Goal: Information Seeking & Learning: Learn about a topic

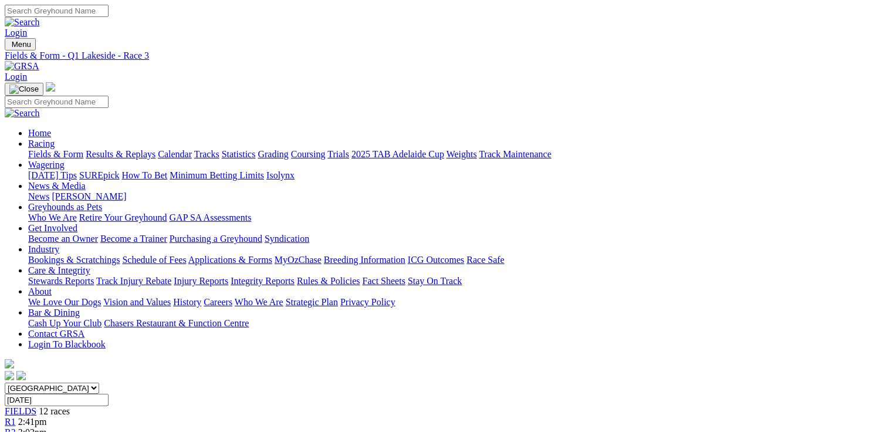
click at [40, 149] on link "Fields & Form" at bounding box center [55, 154] width 55 height 10
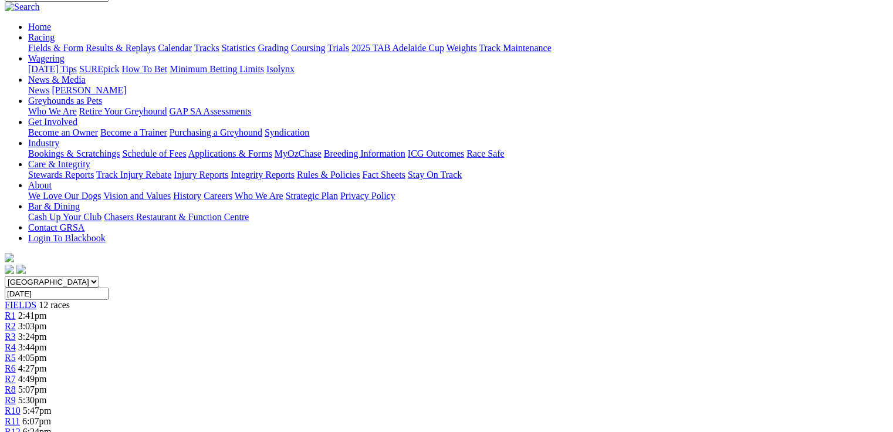
scroll to position [329, 0]
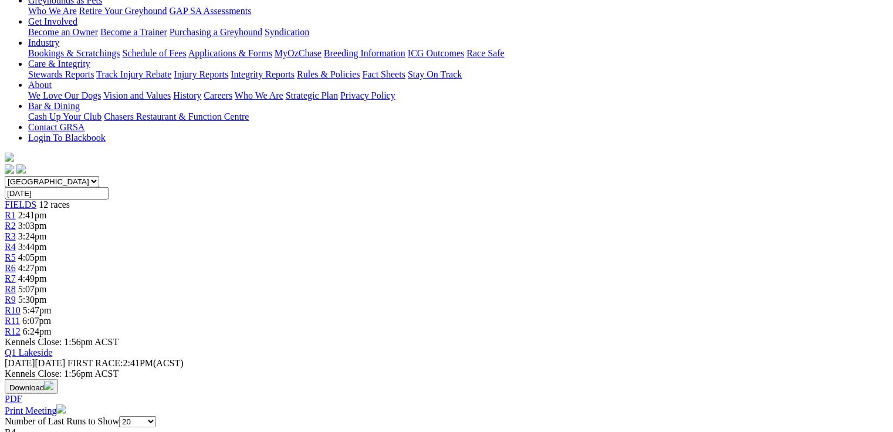
scroll to position [0, 0]
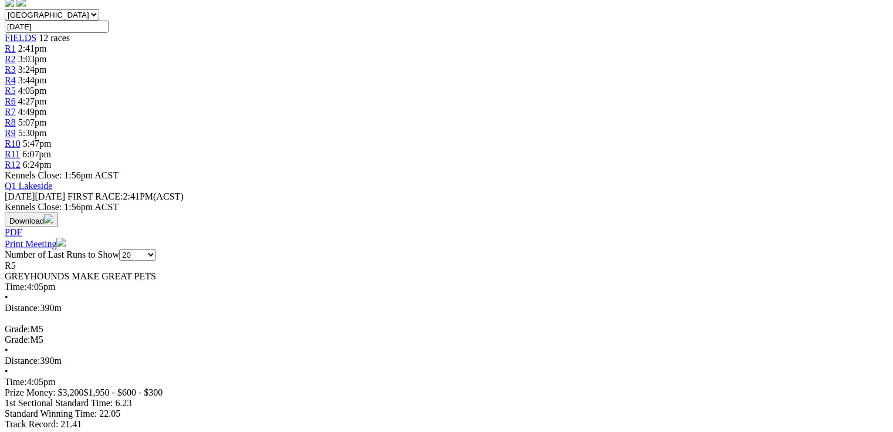
scroll to position [376, 0]
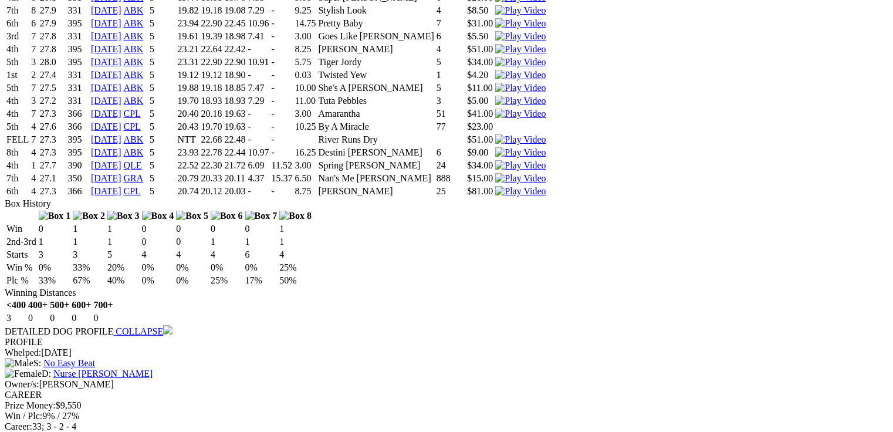
scroll to position [0, 0]
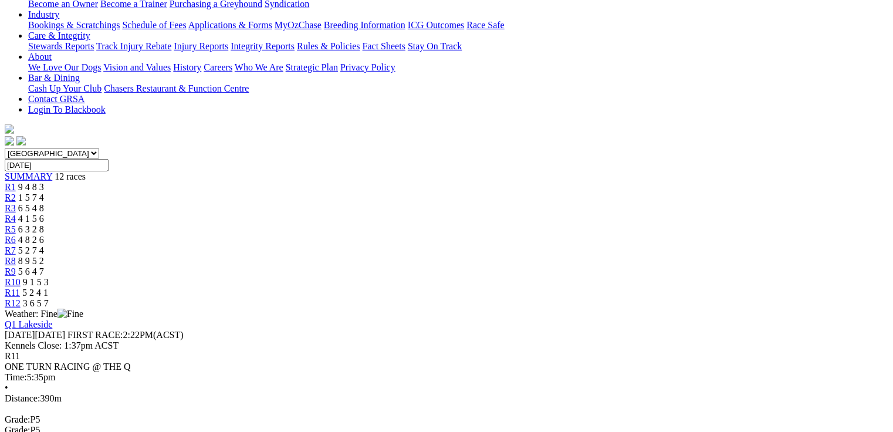
scroll to position [282, 0]
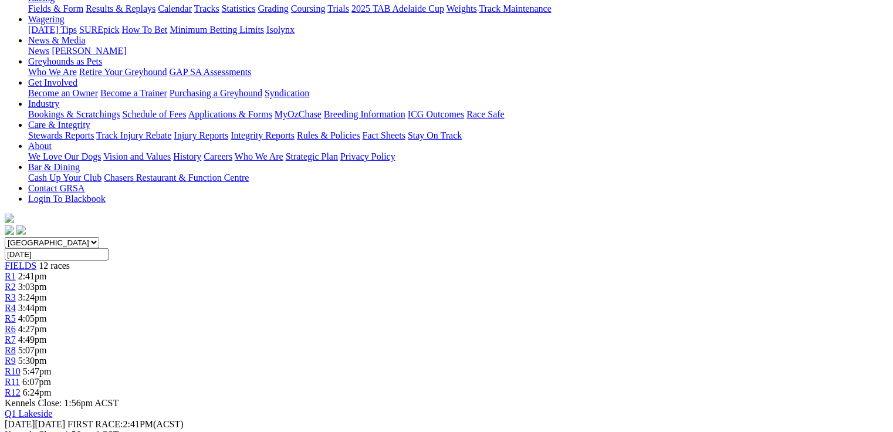
scroll to position [329, 0]
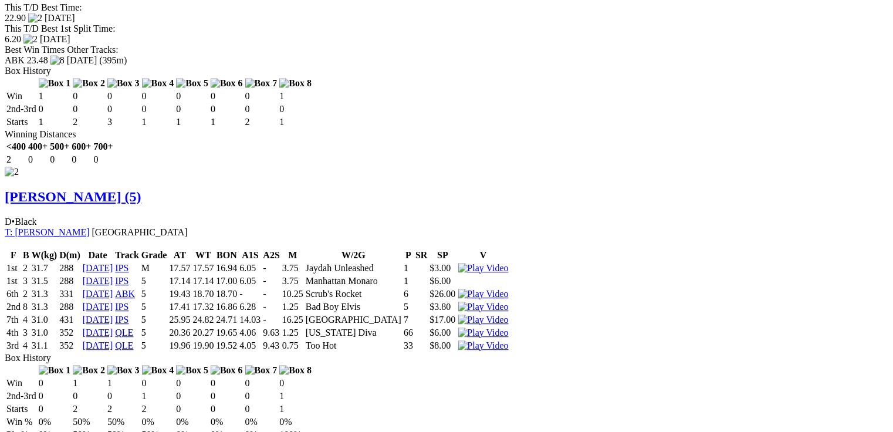
scroll to position [1362, 0]
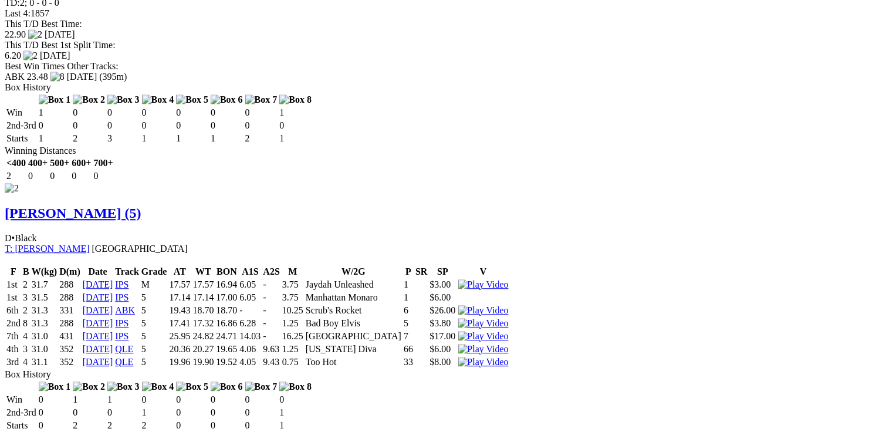
drag, startPoint x: 40, startPoint y: 50, endPoint x: 258, endPoint y: 47, distance: 218.4
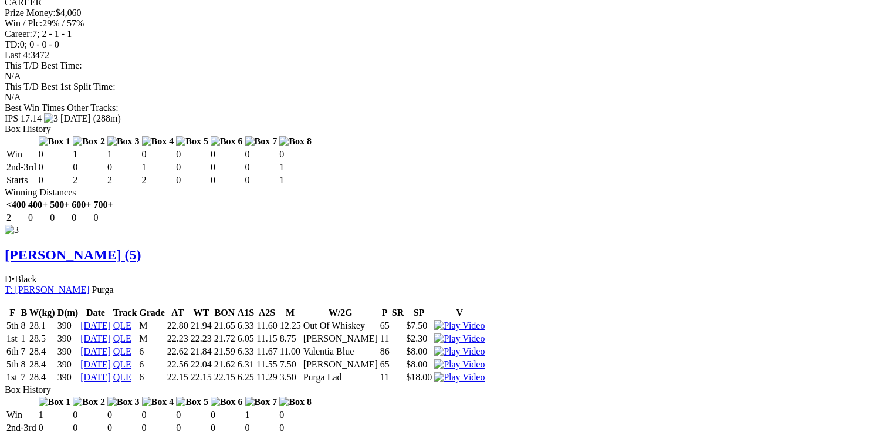
scroll to position [0, 0]
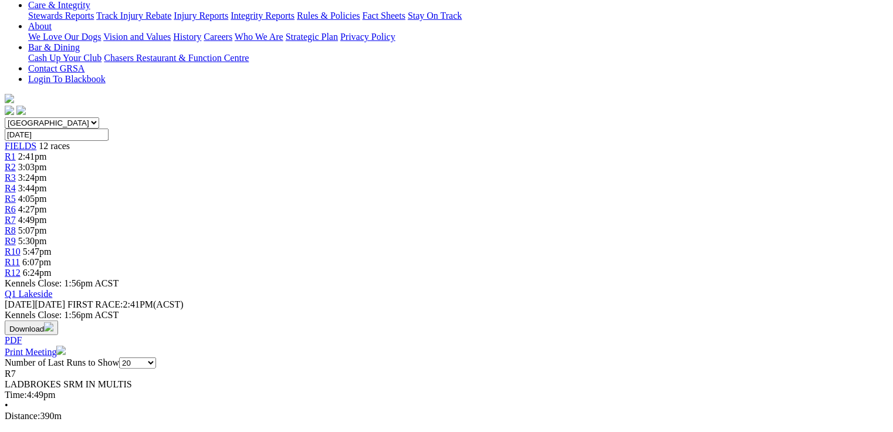
scroll to position [282, 0]
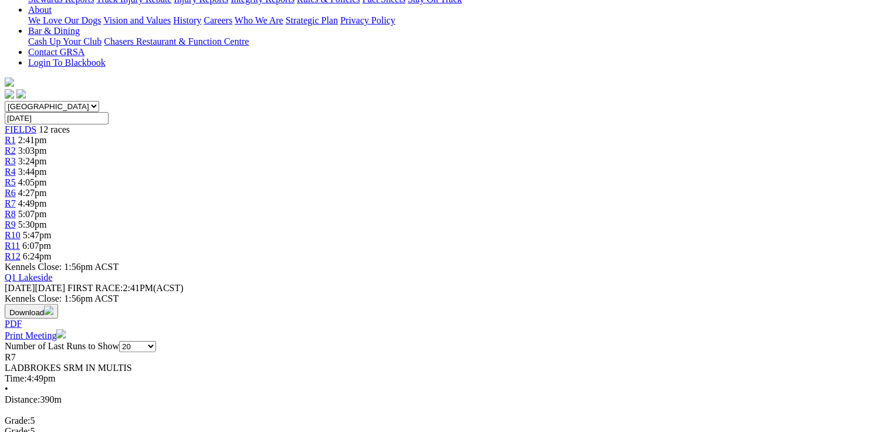
drag, startPoint x: 261, startPoint y: 320, endPoint x: 338, endPoint y: 364, distance: 88.8
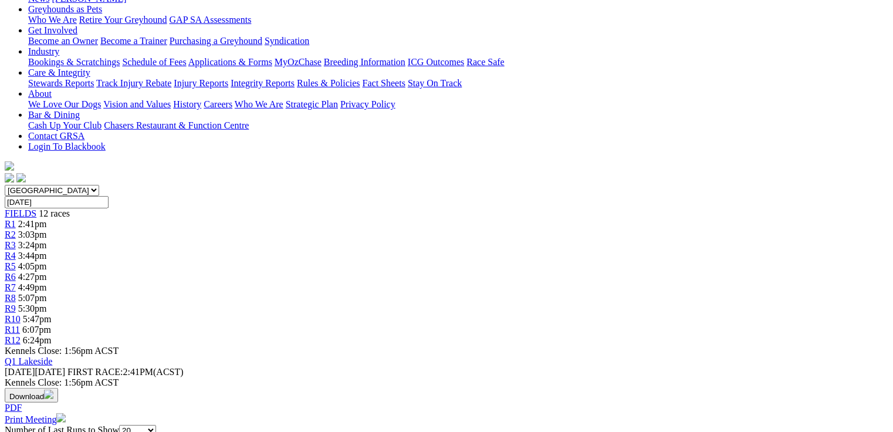
scroll to position [0, 0]
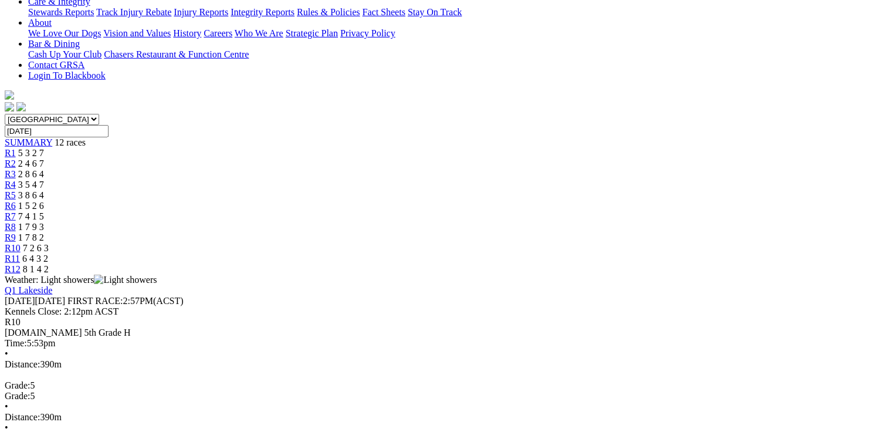
scroll to position [285, 0]
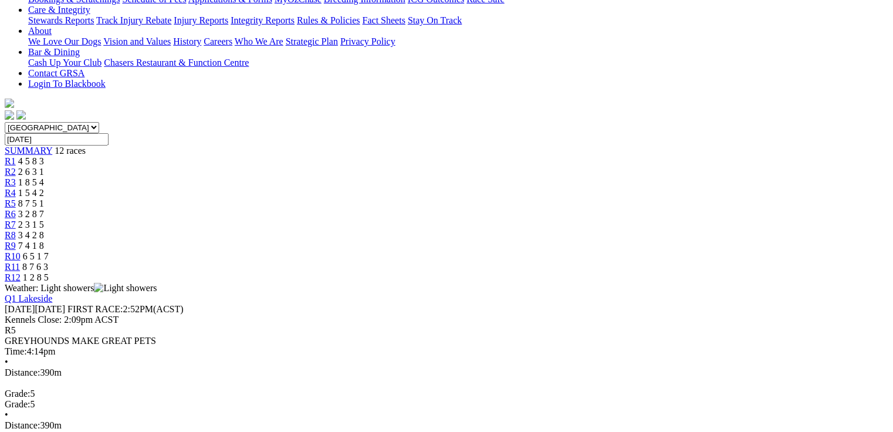
scroll to position [282, 0]
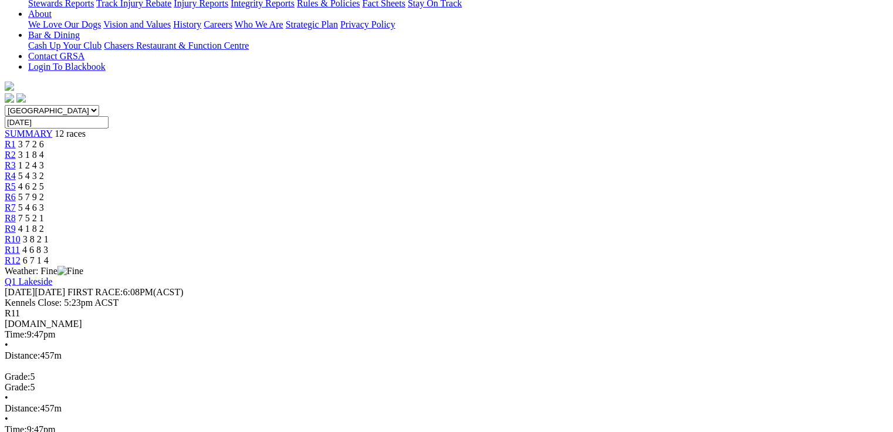
scroll to position [282, 0]
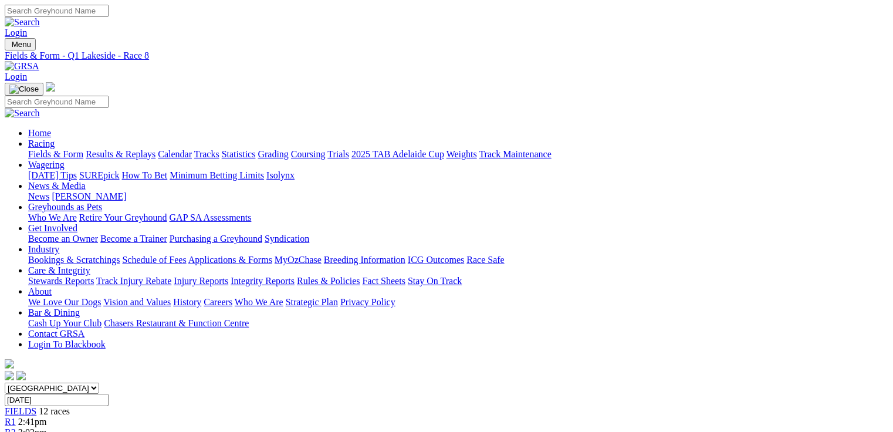
drag, startPoint x: 545, startPoint y: 325, endPoint x: 548, endPoint y: 357, distance: 33.1
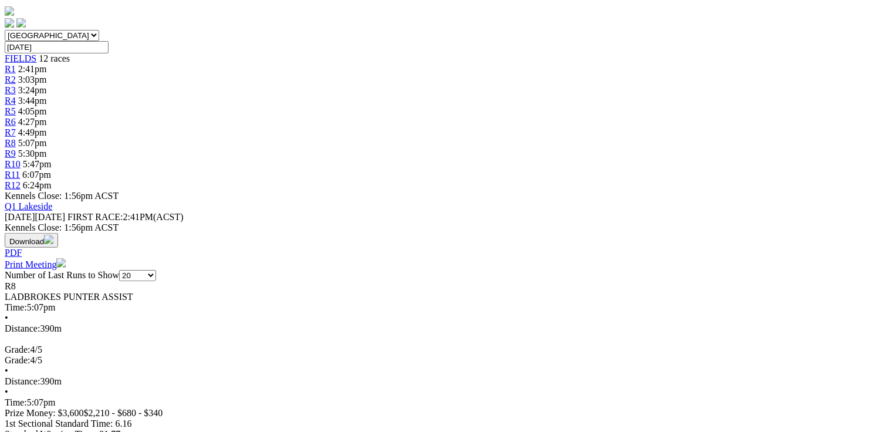
scroll to position [448, 0]
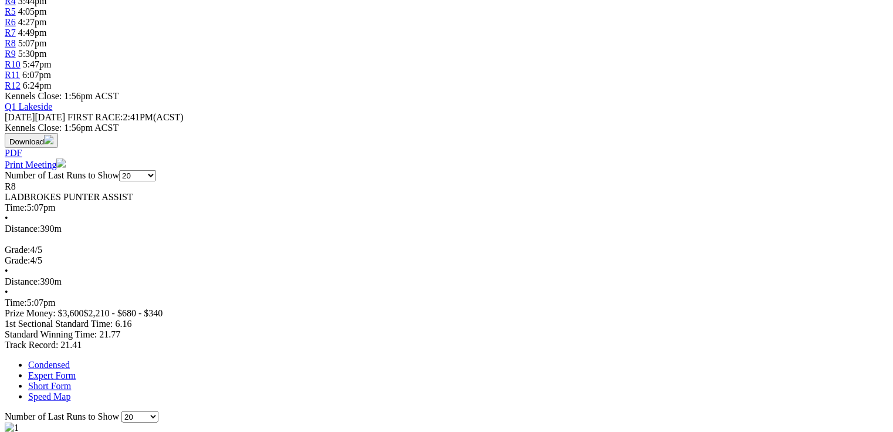
scroll to position [636, 0]
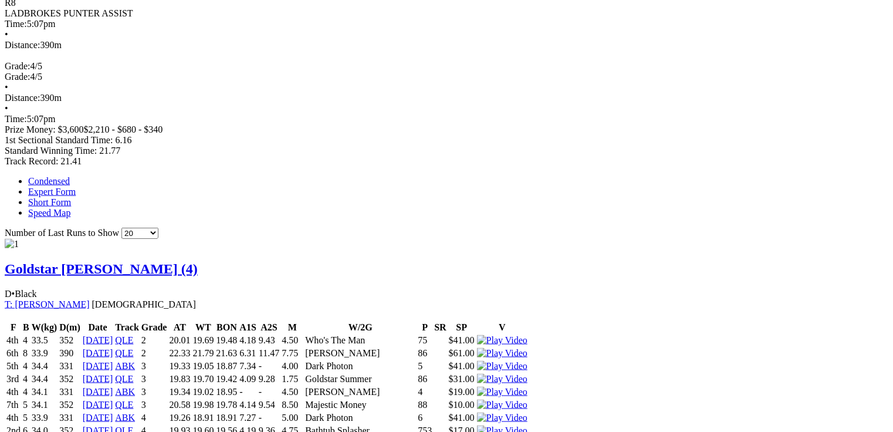
drag, startPoint x: 345, startPoint y: 202, endPoint x: 364, endPoint y: 205, distance: 19.1
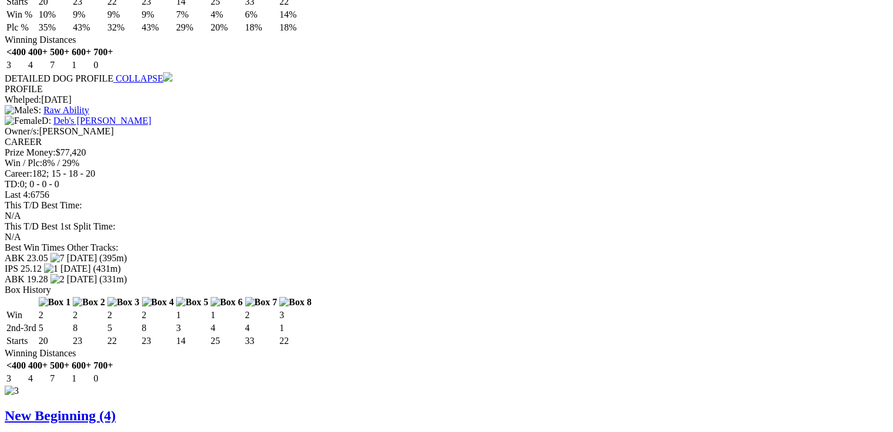
scroll to position [2280, 0]
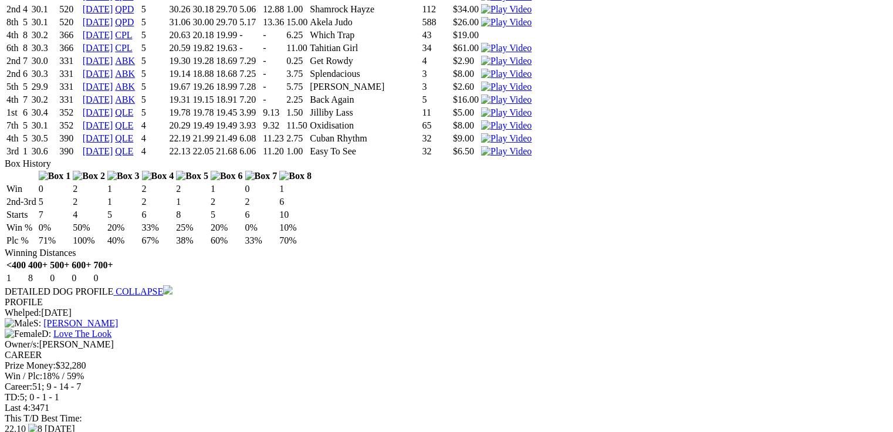
scroll to position [0, 0]
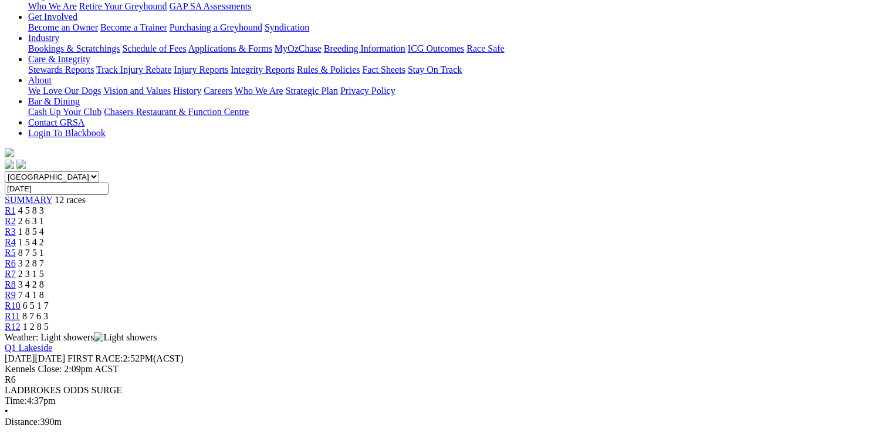
scroll to position [235, 0]
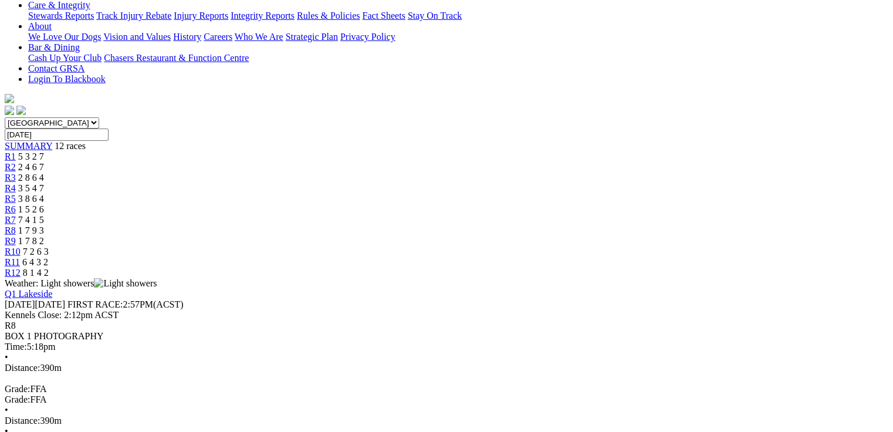
scroll to position [282, 0]
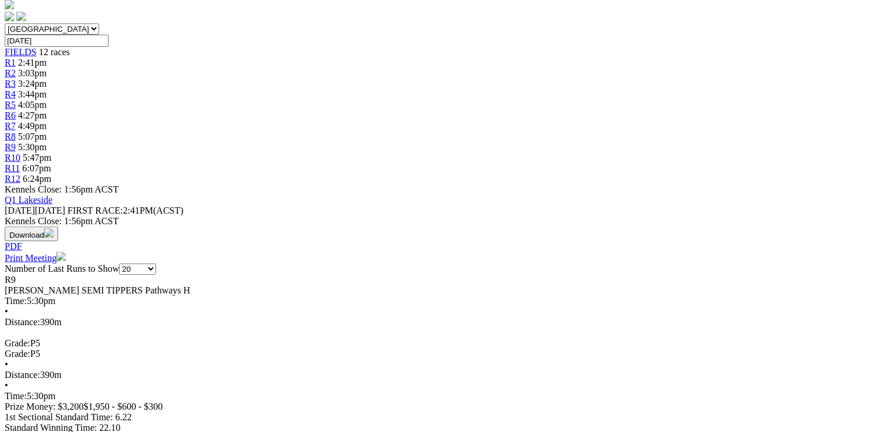
scroll to position [376, 0]
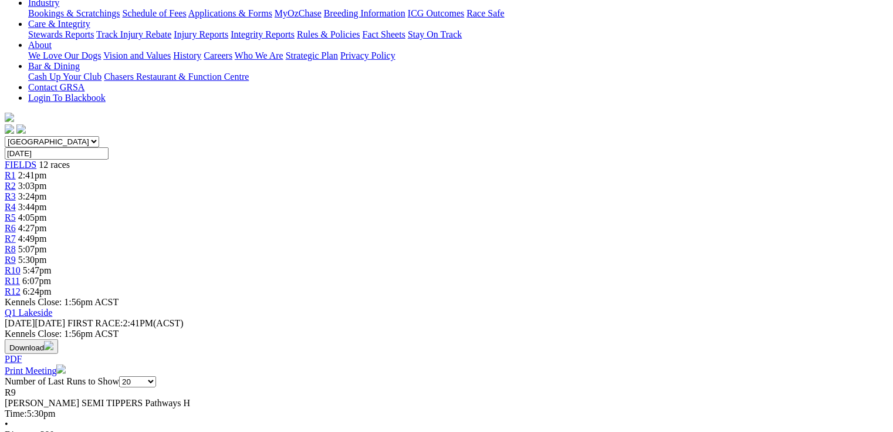
scroll to position [86, 0]
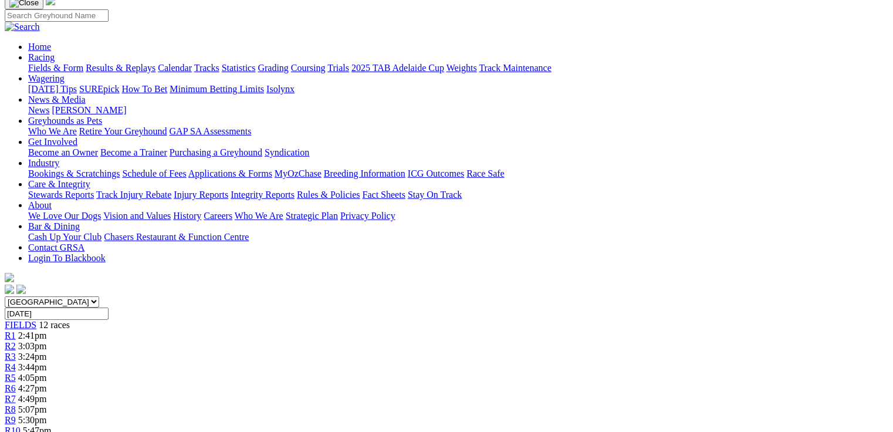
click at [660, 426] on div "R10 5:47pm" at bounding box center [447, 431] width 884 height 11
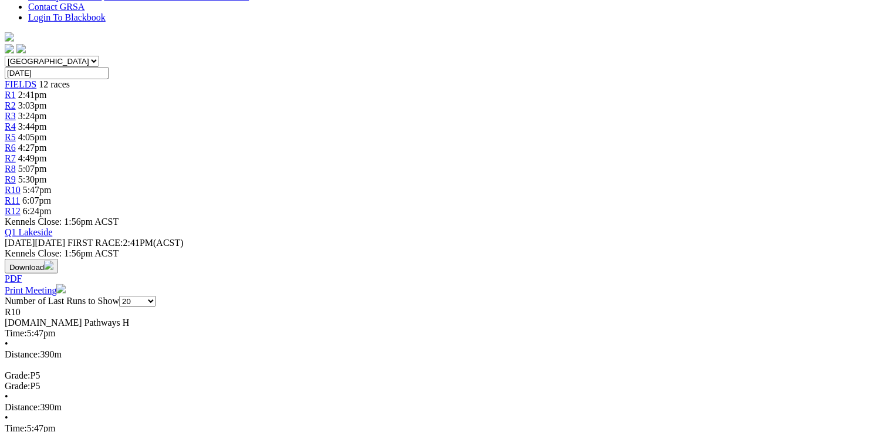
scroll to position [329, 0]
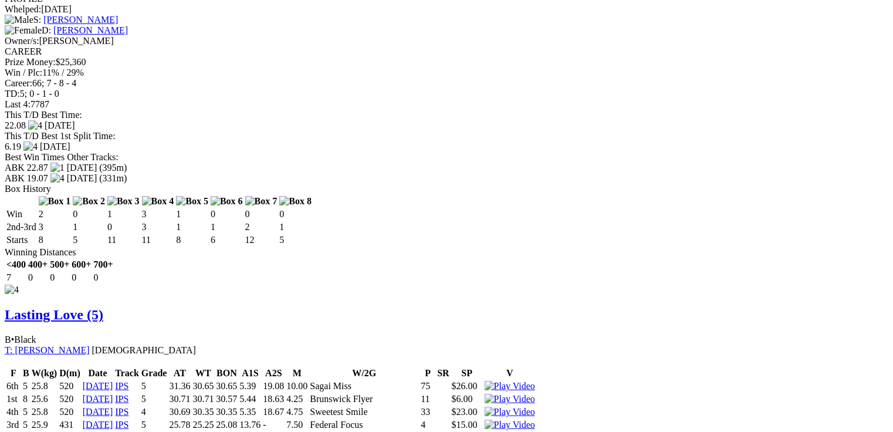
scroll to position [0, 0]
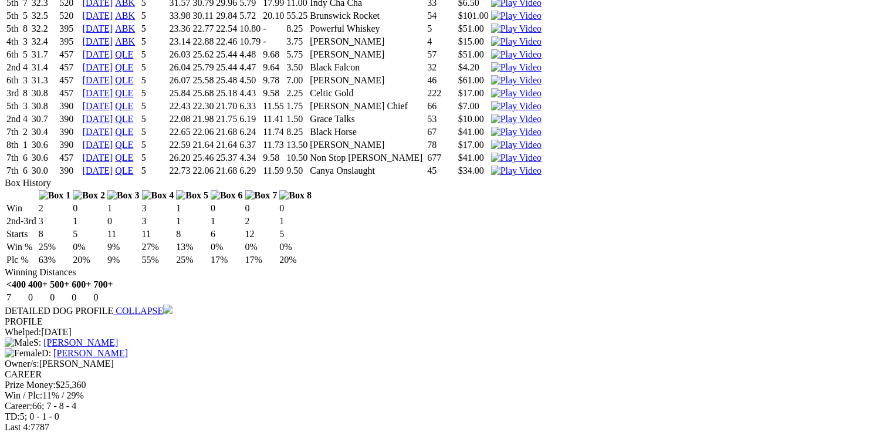
scroll to position [2505, 0]
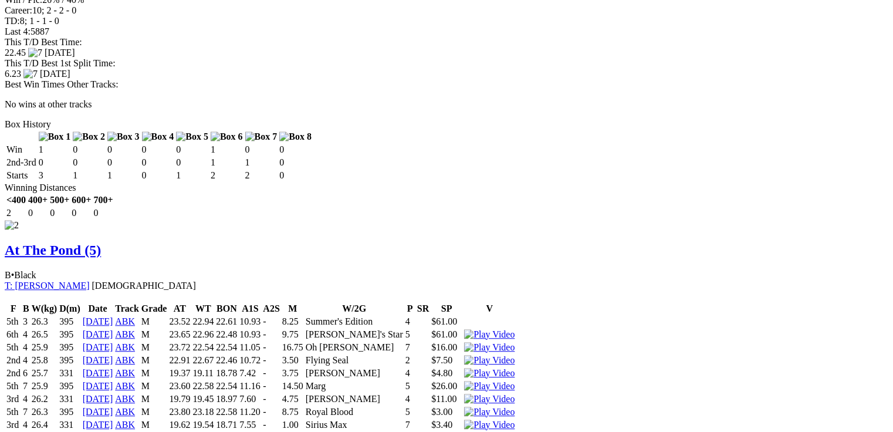
scroll to position [0, 0]
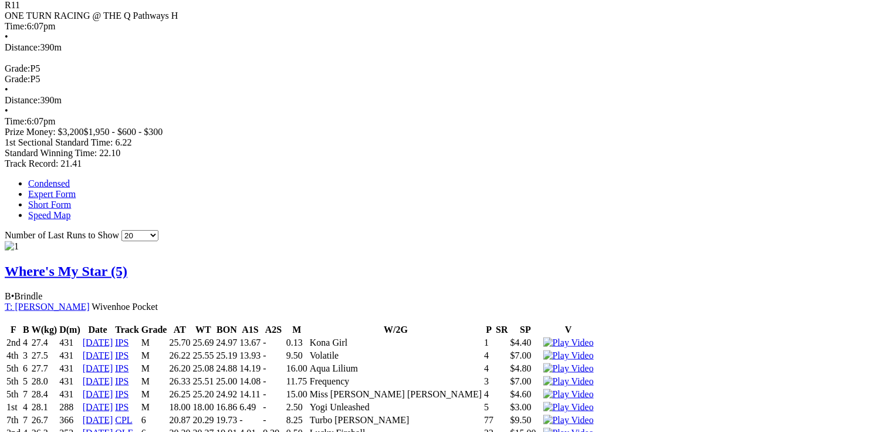
scroll to position [704, 0]
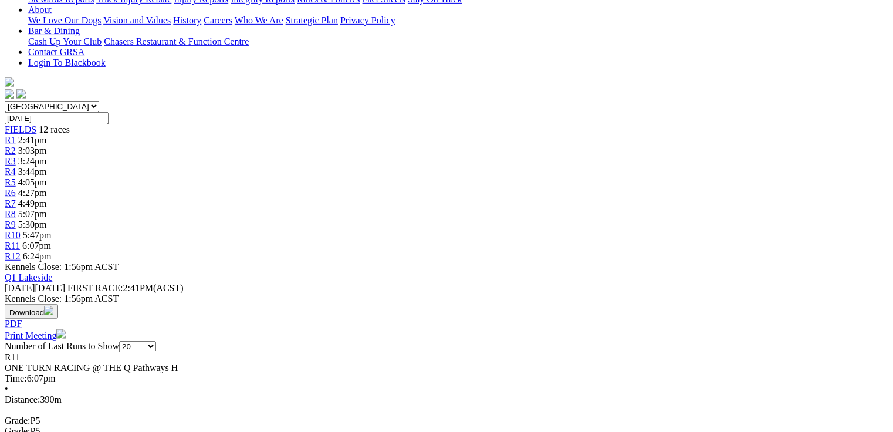
scroll to position [0, 0]
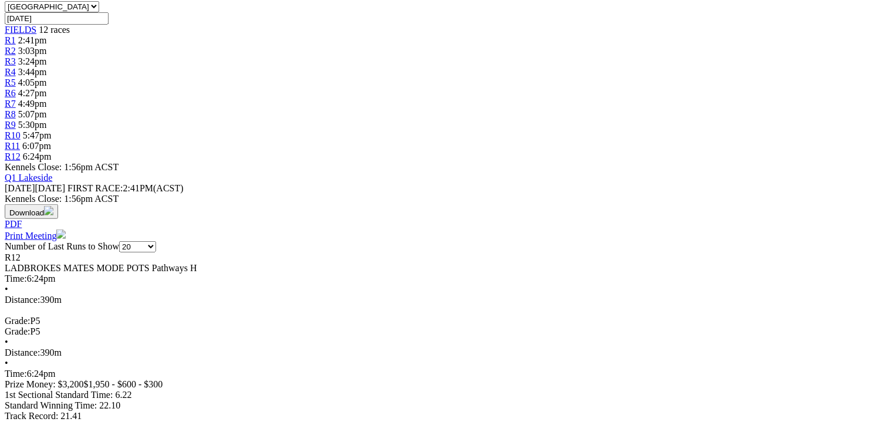
scroll to position [376, 0]
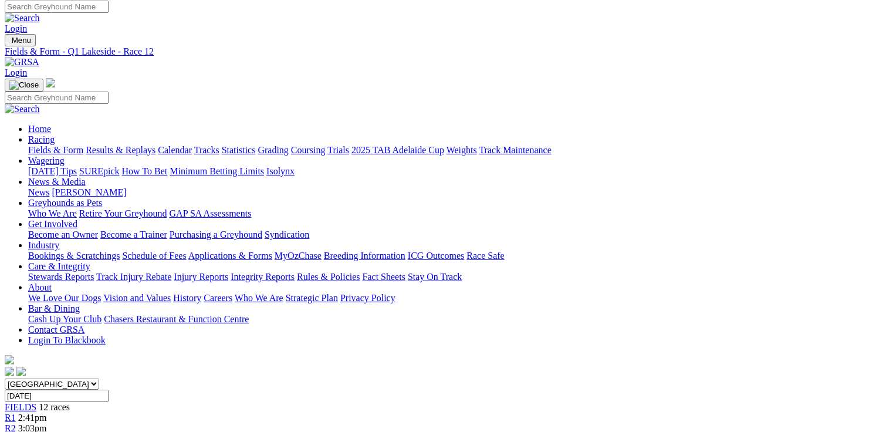
scroll to position [0, 0]
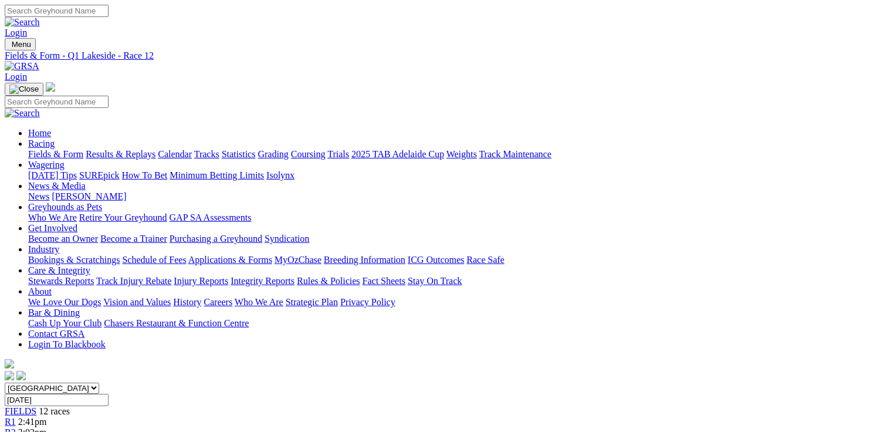
click at [58, 149] on link "Fields & Form" at bounding box center [55, 154] width 55 height 10
click at [99, 383] on select "[GEOGRAPHIC_DATA] [GEOGRAPHIC_DATA] [GEOGRAPHIC_DATA] [GEOGRAPHIC_DATA] [GEOGRA…" at bounding box center [52, 388] width 94 height 11
select select "QLD"
click at [79, 383] on select "[GEOGRAPHIC_DATA] [GEOGRAPHIC_DATA] [GEOGRAPHIC_DATA] [GEOGRAPHIC_DATA] [GEOGRA…" at bounding box center [52, 388] width 94 height 11
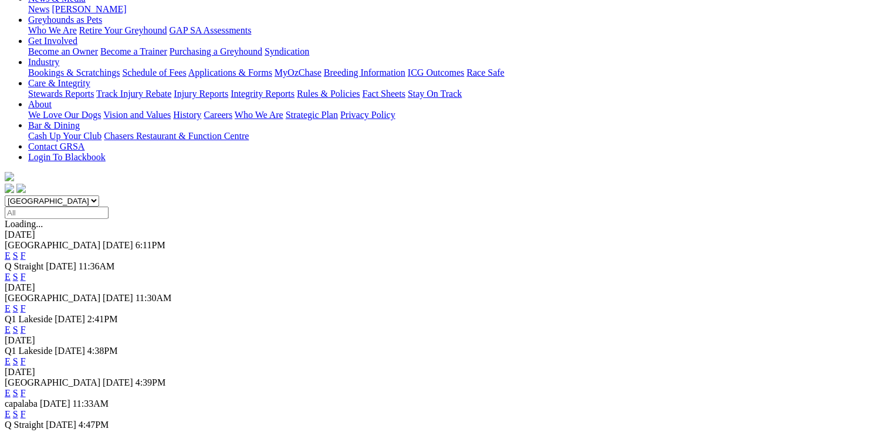
scroll to position [235, 0]
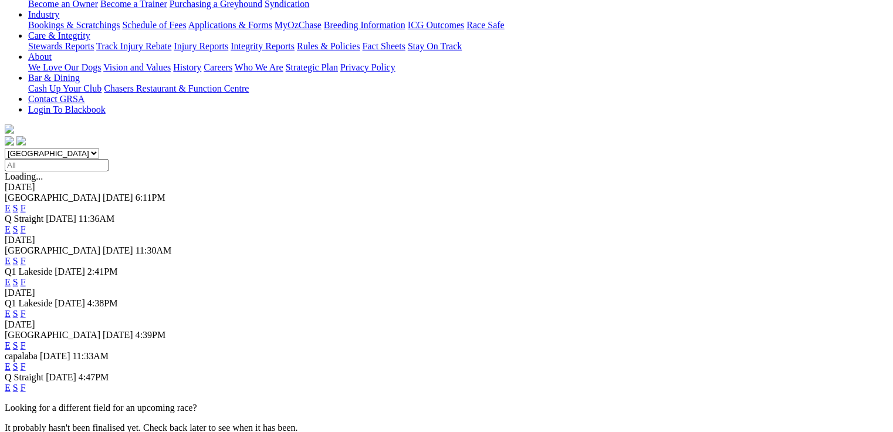
click at [11, 309] on link "E" at bounding box center [8, 314] width 6 height 10
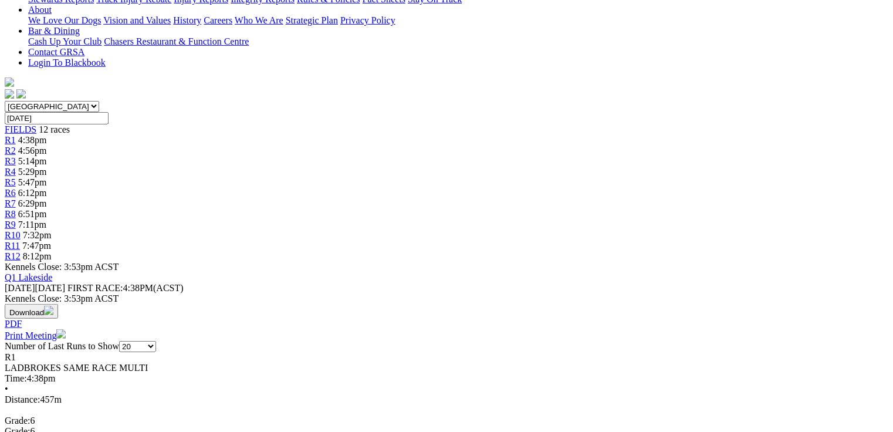
scroll to position [282, 0]
drag, startPoint x: 379, startPoint y: 269, endPoint x: 396, endPoint y: 268, distance: 17.1
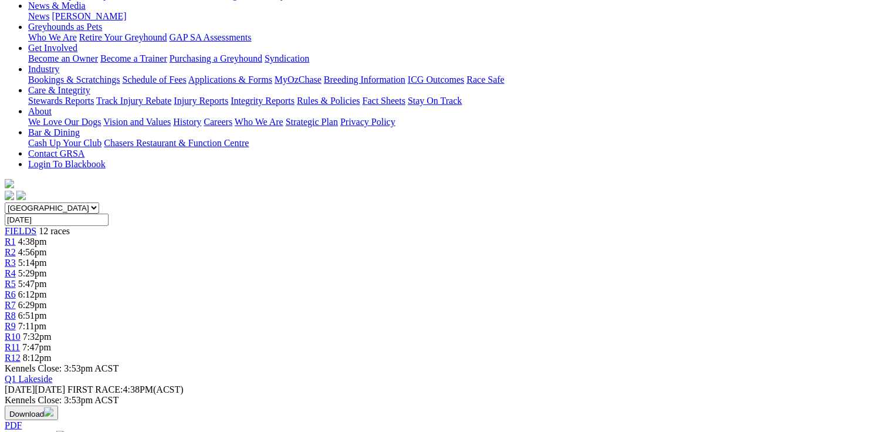
scroll to position [0, 0]
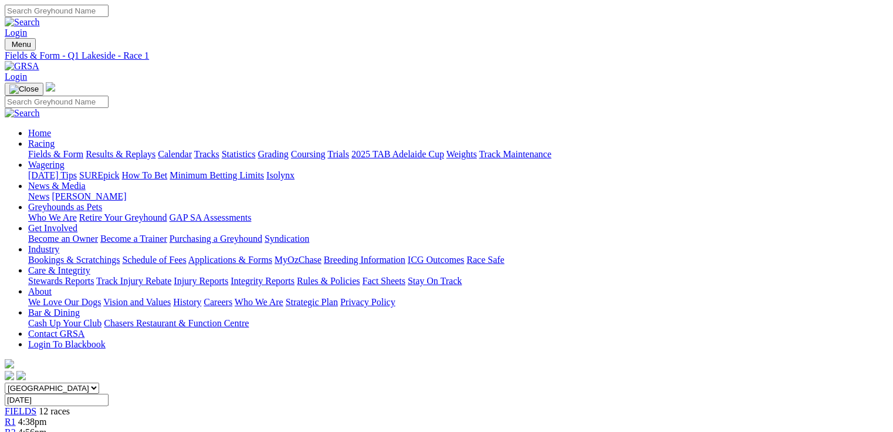
click at [245, 427] on div "R2 4:56pm" at bounding box center [447, 432] width 884 height 11
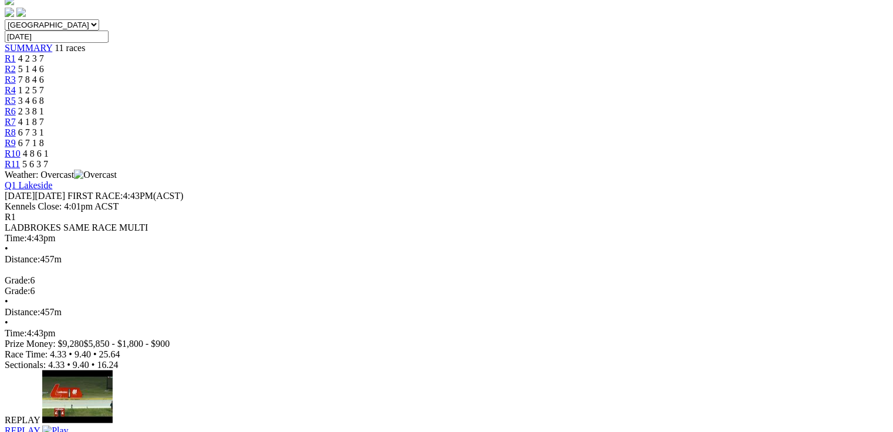
scroll to position [376, 0]
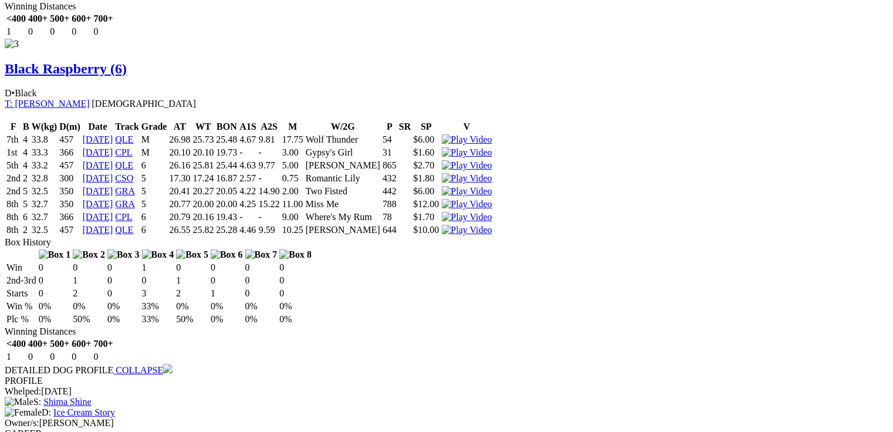
scroll to position [2113, 0]
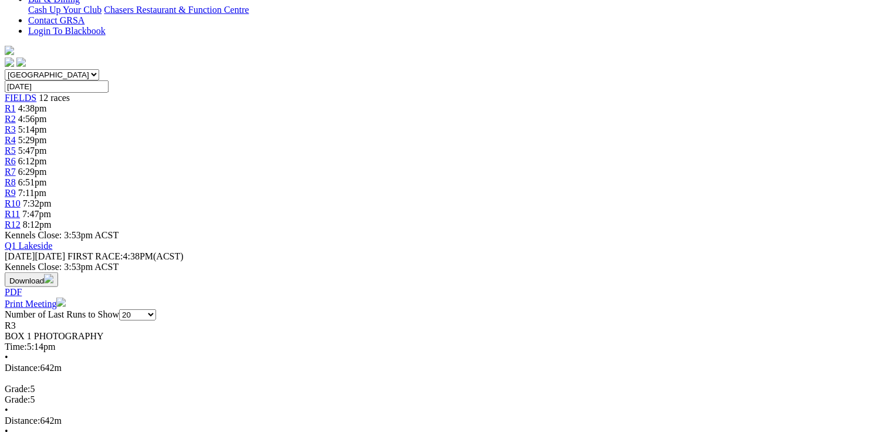
scroll to position [376, 0]
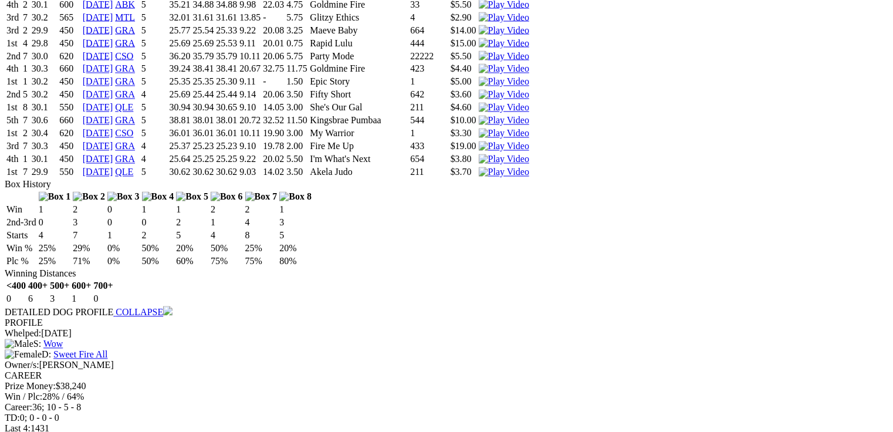
scroll to position [0, 0]
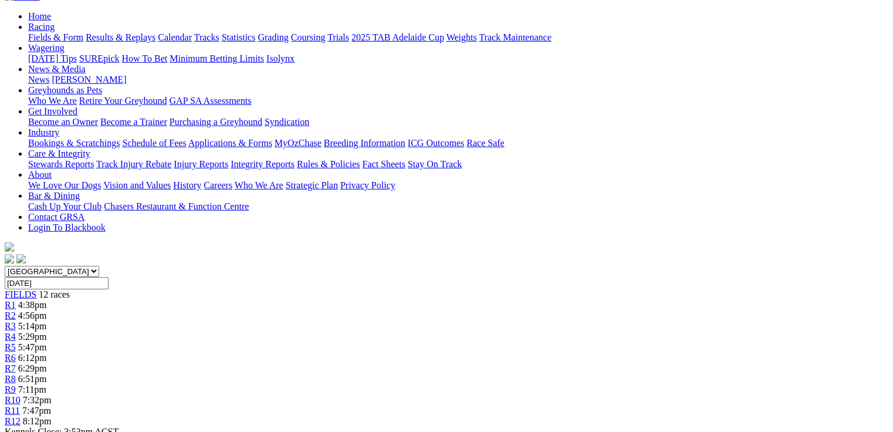
scroll to position [329, 0]
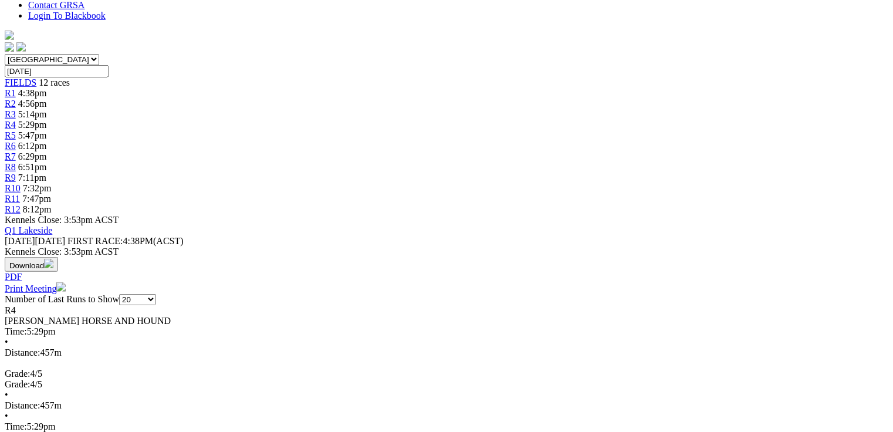
drag, startPoint x: 421, startPoint y: 287, endPoint x: 492, endPoint y: 284, distance: 71.1
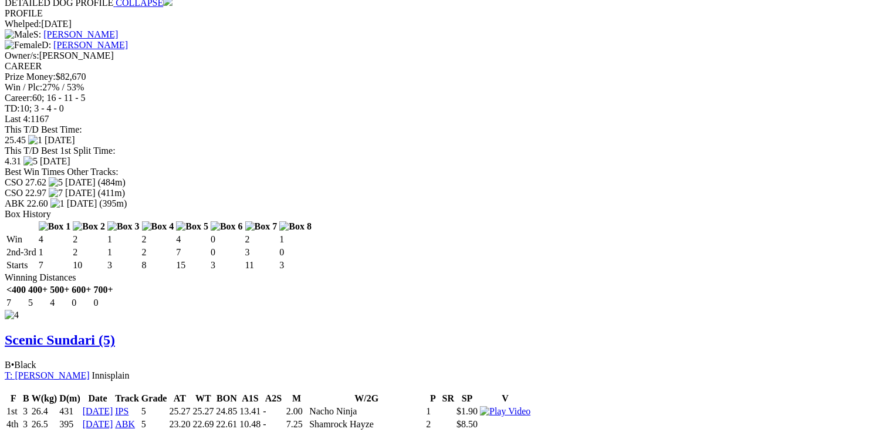
scroll to position [2911, 0]
